Goal: Task Accomplishment & Management: Manage account settings

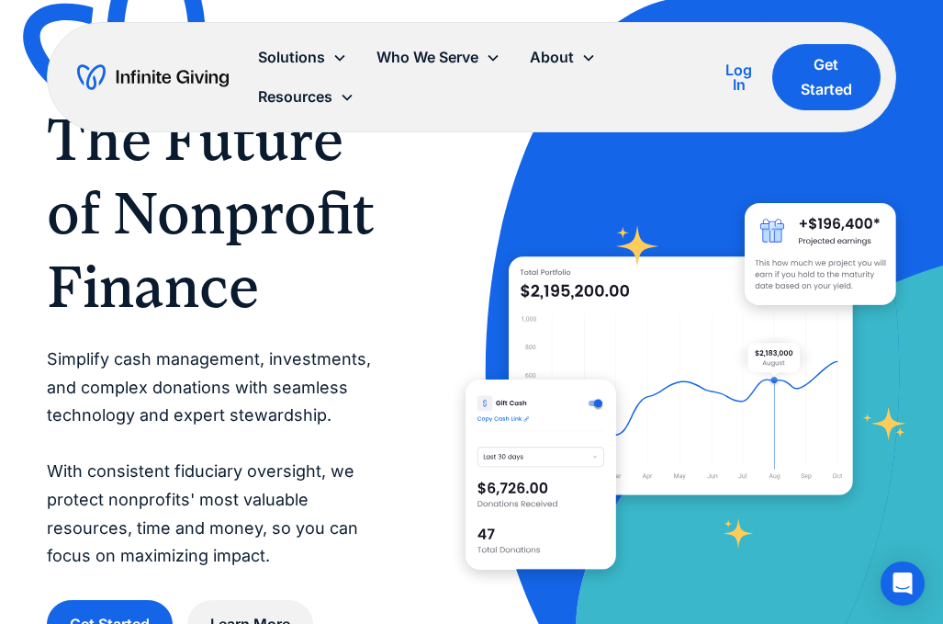
click at [744, 68] on div "Log In" at bounding box center [739, 76] width 38 height 29
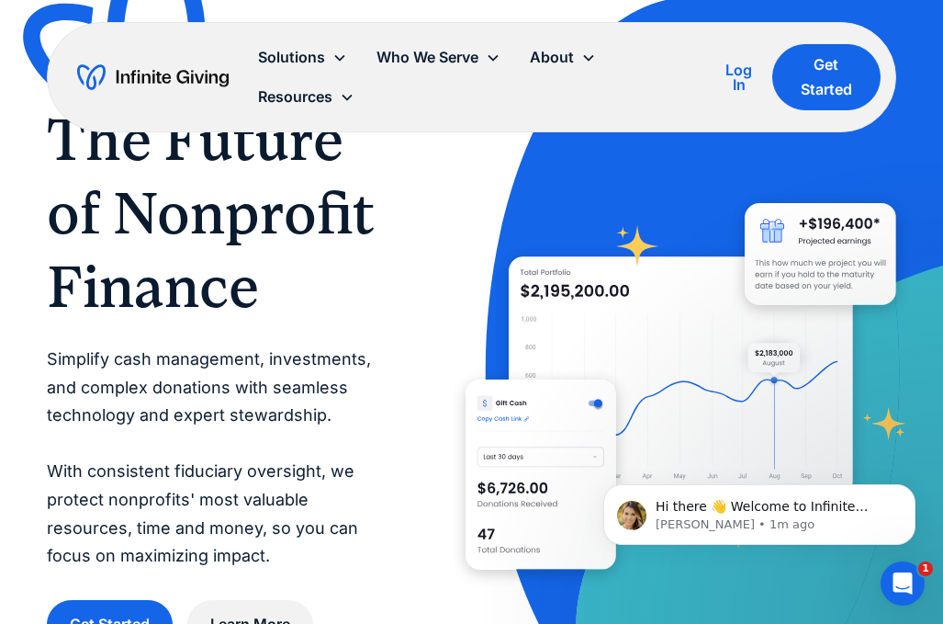
click at [738, 80] on div "Log In" at bounding box center [739, 76] width 38 height 29
click at [730, 75] on div "Log In" at bounding box center [739, 76] width 38 height 29
click at [742, 69] on div "Log In" at bounding box center [739, 76] width 38 height 29
click at [744, 72] on div "Log In" at bounding box center [739, 76] width 38 height 29
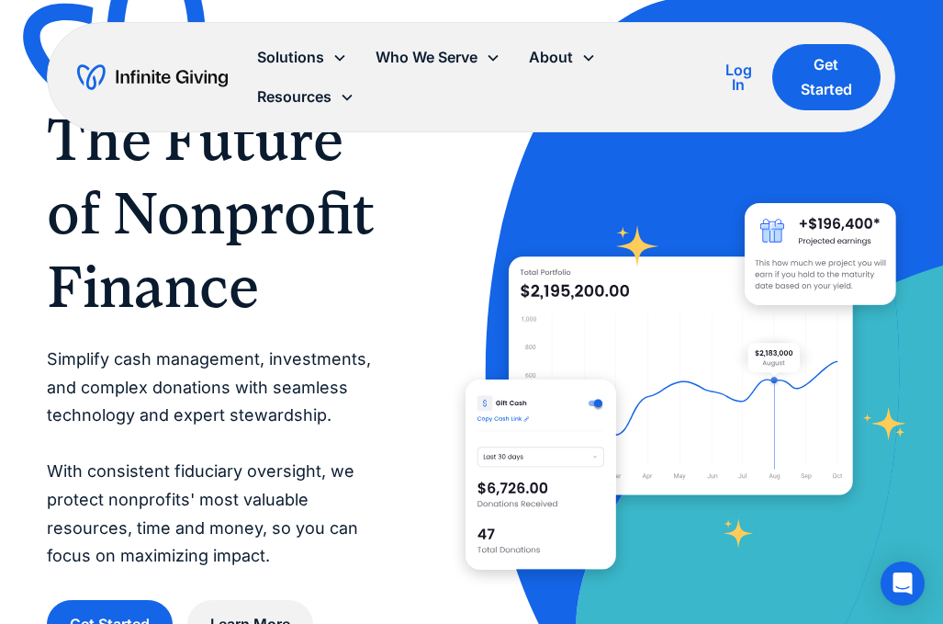
click at [744, 68] on div "Log In" at bounding box center [739, 76] width 38 height 29
